Goal: Find contact information: Find contact information

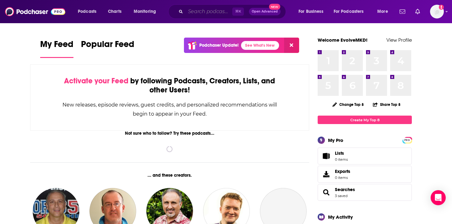
click at [226, 9] on input "Search podcasts, credits, & more..." at bounding box center [208, 12] width 47 height 10
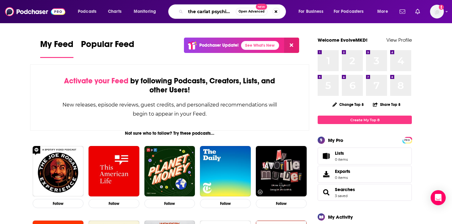
type input "the carlat psychiatry podcast"
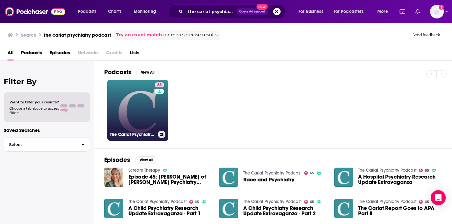
click at [137, 101] on link "65 The Carlat Psychiatry Podcast" at bounding box center [137, 110] width 61 height 61
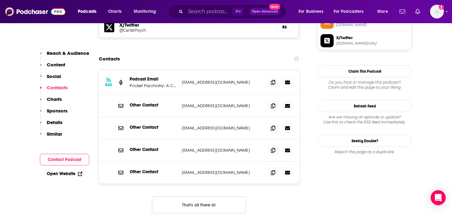
scroll to position [583, 0]
click at [274, 80] on icon at bounding box center [273, 82] width 4 height 5
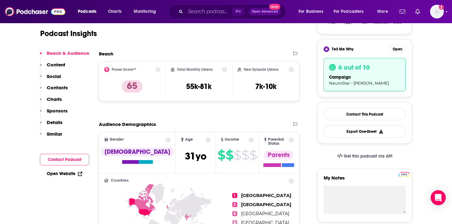
scroll to position [124, 0]
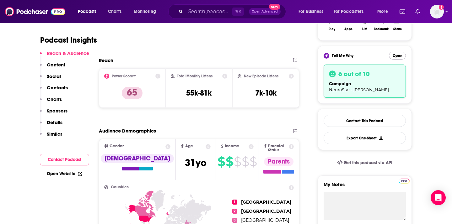
click at [395, 56] on button "Open" at bounding box center [397, 56] width 17 height 8
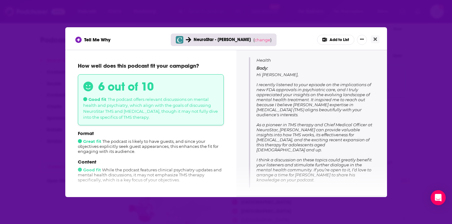
scroll to position [85, 0]
drag, startPoint x: 256, startPoint y: 84, endPoint x: 345, endPoint y: 114, distance: 93.7
click at [345, 114] on p "Body: Hi [PERSON_NAME], I recently listened to your episode on the implications…" at bounding box center [315, 138] width 118 height 147
copy span "I recently listened to your episode on the implications of new FDA approvals in…"
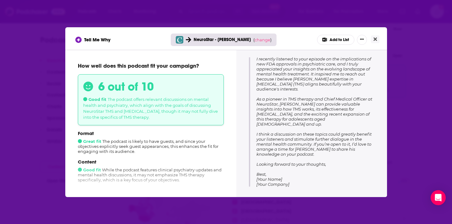
scroll to position [109, 0]
click at [322, 112] on span "Hi [PERSON_NAME], I recently listened to your episode on the implications of ne…" at bounding box center [314, 117] width 116 height 140
click at [377, 41] on button "Close" at bounding box center [375, 39] width 8 height 8
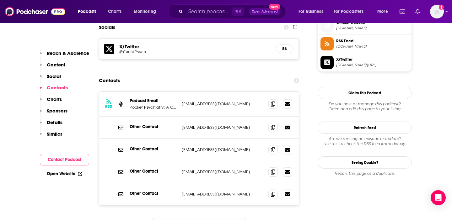
scroll to position [561, 0]
click at [207, 10] on input "Search podcasts, credits, & more..." at bounding box center [208, 12] width 47 height 10
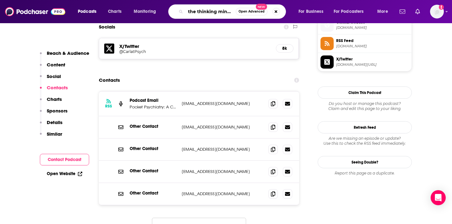
type input "the thinking mind podcast"
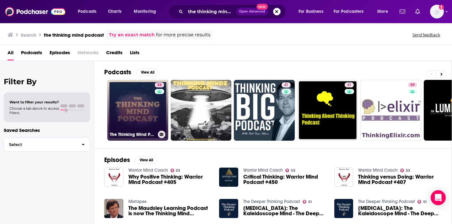
click at [147, 95] on link "58 The Thinking Mind Podcast: Psychiatry & [MEDICAL_DATA]" at bounding box center [137, 110] width 61 height 61
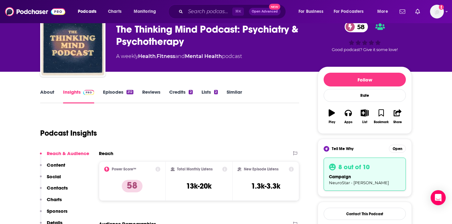
scroll to position [65, 0]
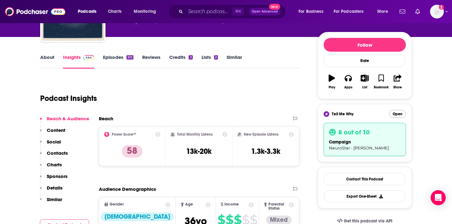
click at [392, 116] on button "Open" at bounding box center [397, 114] width 17 height 8
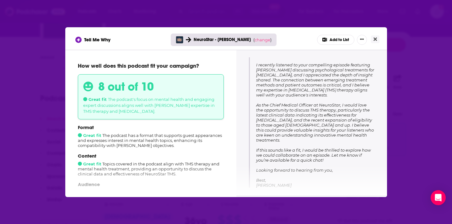
scroll to position [105, 0]
click at [375, 40] on icon "Close" at bounding box center [374, 39] width 3 height 5
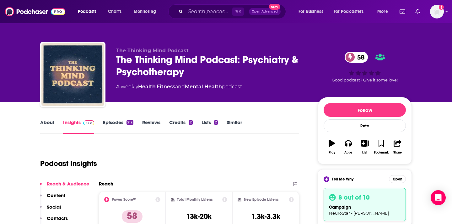
scroll to position [65, 0]
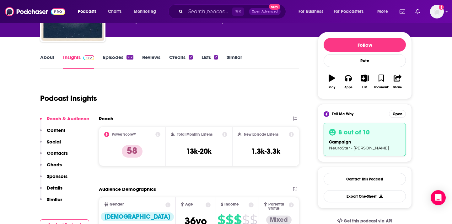
click at [246, 80] on div "Podcast Insights" at bounding box center [167, 95] width 254 height 32
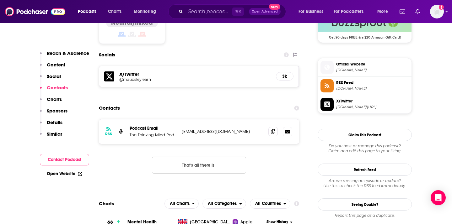
scroll to position [530, 0]
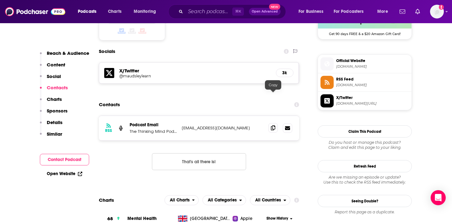
click at [274, 125] on icon at bounding box center [273, 127] width 4 height 5
click at [205, 13] on input "Search podcasts, credits, & more..." at bounding box center [208, 12] width 47 height 10
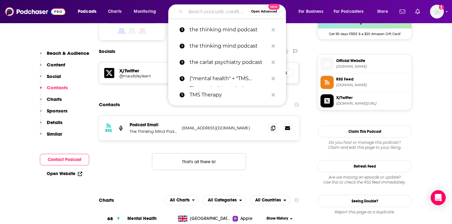
paste input "Psychopharmacology and Psychiatry Updates"
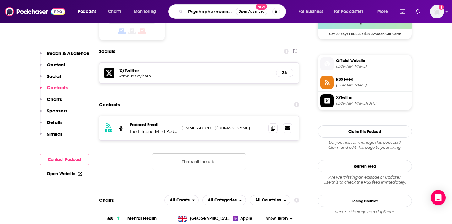
type input "Psychopharmacology and Psychiatry Updates"
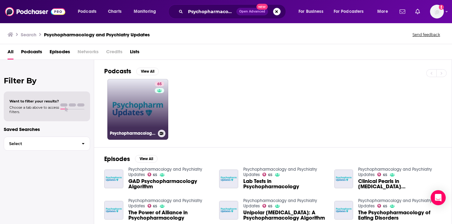
click at [142, 101] on link "65 Psychopharmacology and Psychiatry Updates" at bounding box center [137, 109] width 61 height 61
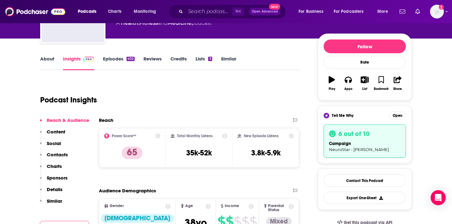
scroll to position [92, 0]
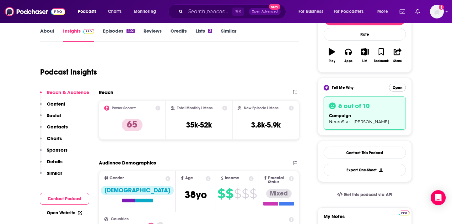
click at [393, 86] on button "Open" at bounding box center [397, 88] width 17 height 8
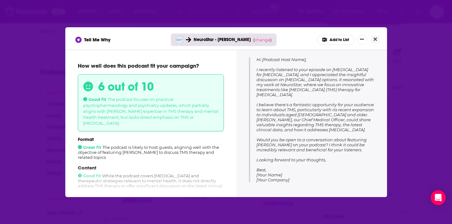
scroll to position [94, 0]
